Goal: Task Accomplishment & Management: Manage account settings

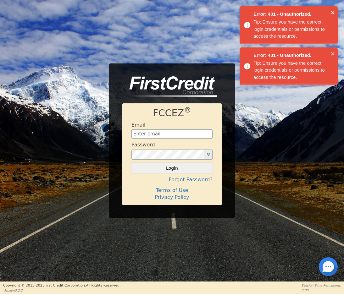
click at [334, 10] on icon "close" at bounding box center [333, 12] width 4 height 5
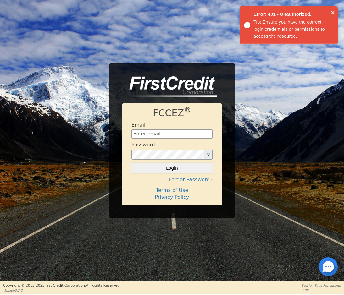
click at [334, 12] on icon "close" at bounding box center [333, 12] width 4 height 5
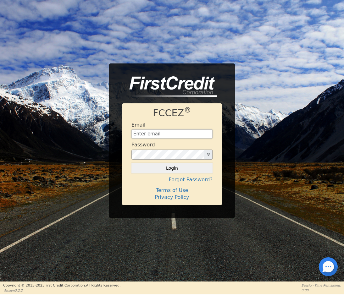
click at [157, 139] on input "text" at bounding box center [171, 134] width 81 height 9
type input "[EMAIL_ADDRESS][DOMAIN_NAME]"
click at [172, 168] on button "Login" at bounding box center [171, 168] width 81 height 11
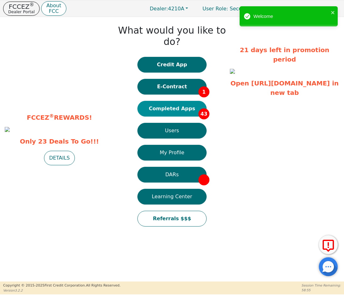
click at [186, 103] on button "Completed Apps 43" at bounding box center [171, 109] width 69 height 16
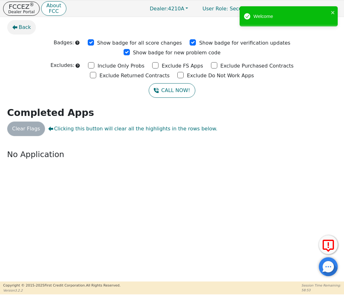
click at [27, 26] on span "Back" at bounding box center [25, 28] width 12 height 8
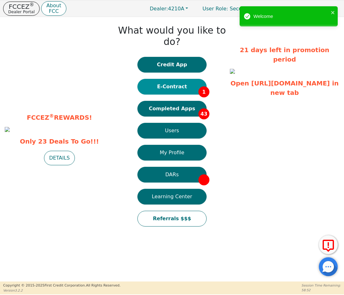
click at [181, 79] on button "E-Contract 1" at bounding box center [171, 87] width 69 height 16
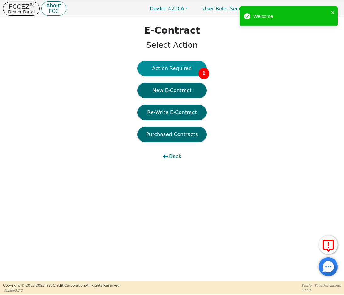
click at [182, 71] on button "Action Required 1" at bounding box center [171, 69] width 69 height 16
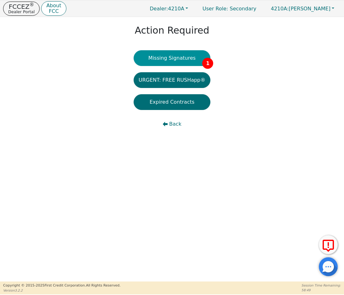
click at [179, 61] on button "Missing Signatures 1" at bounding box center [172, 58] width 77 height 16
